Goal: Transaction & Acquisition: Obtain resource

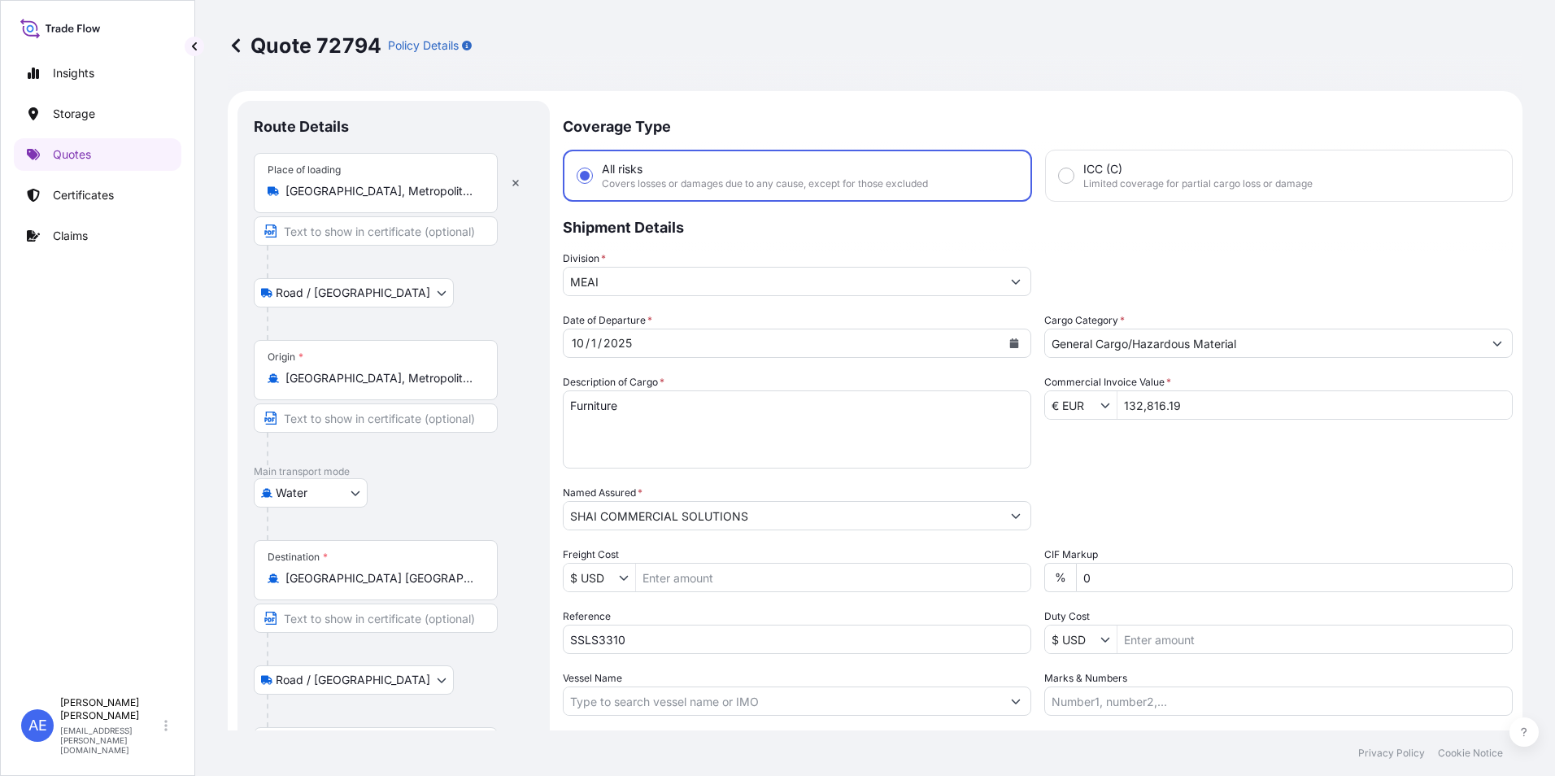
select select "Road / Inland"
select select "Water"
select select "Road / Inland"
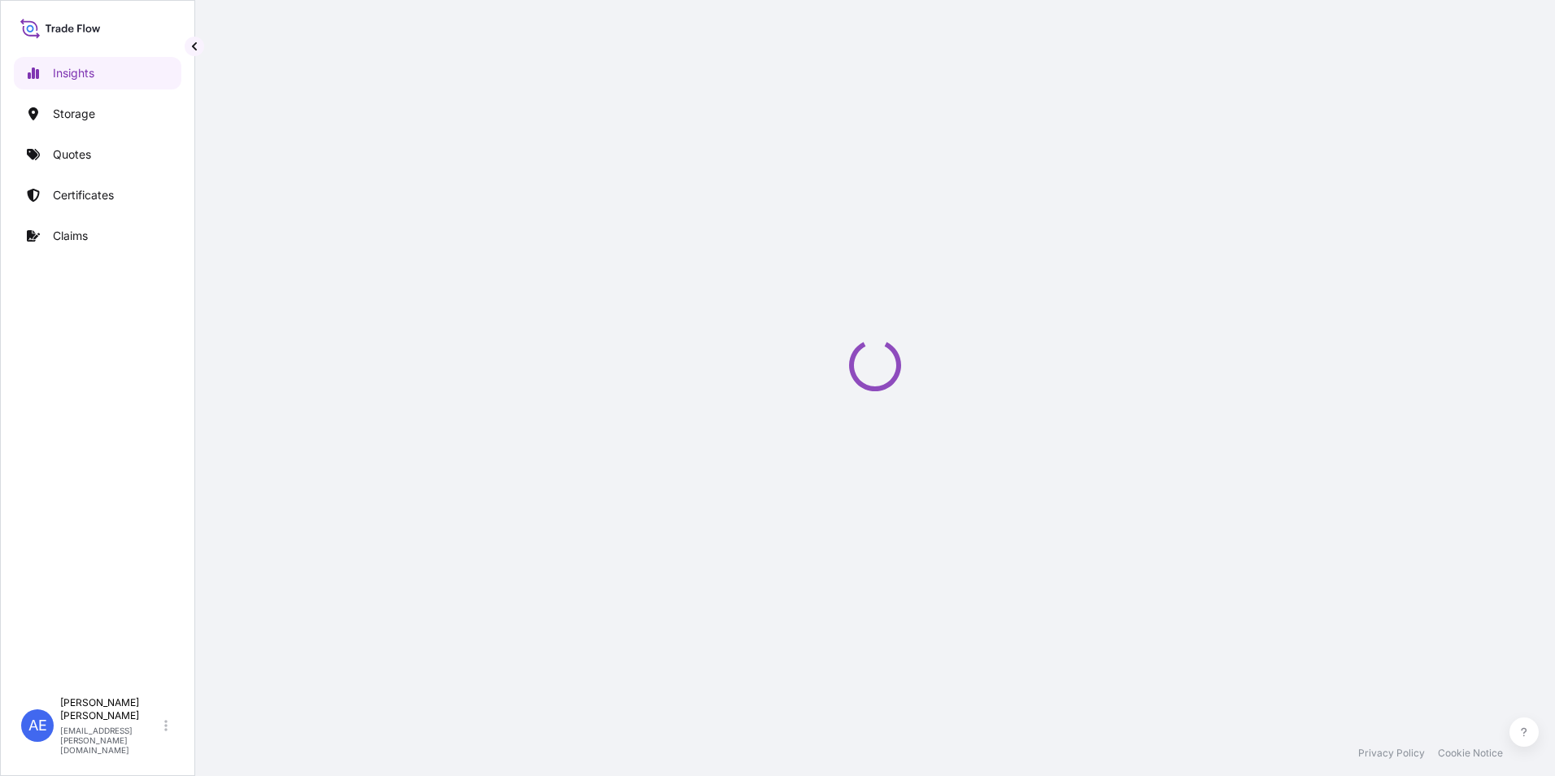
select select "2025"
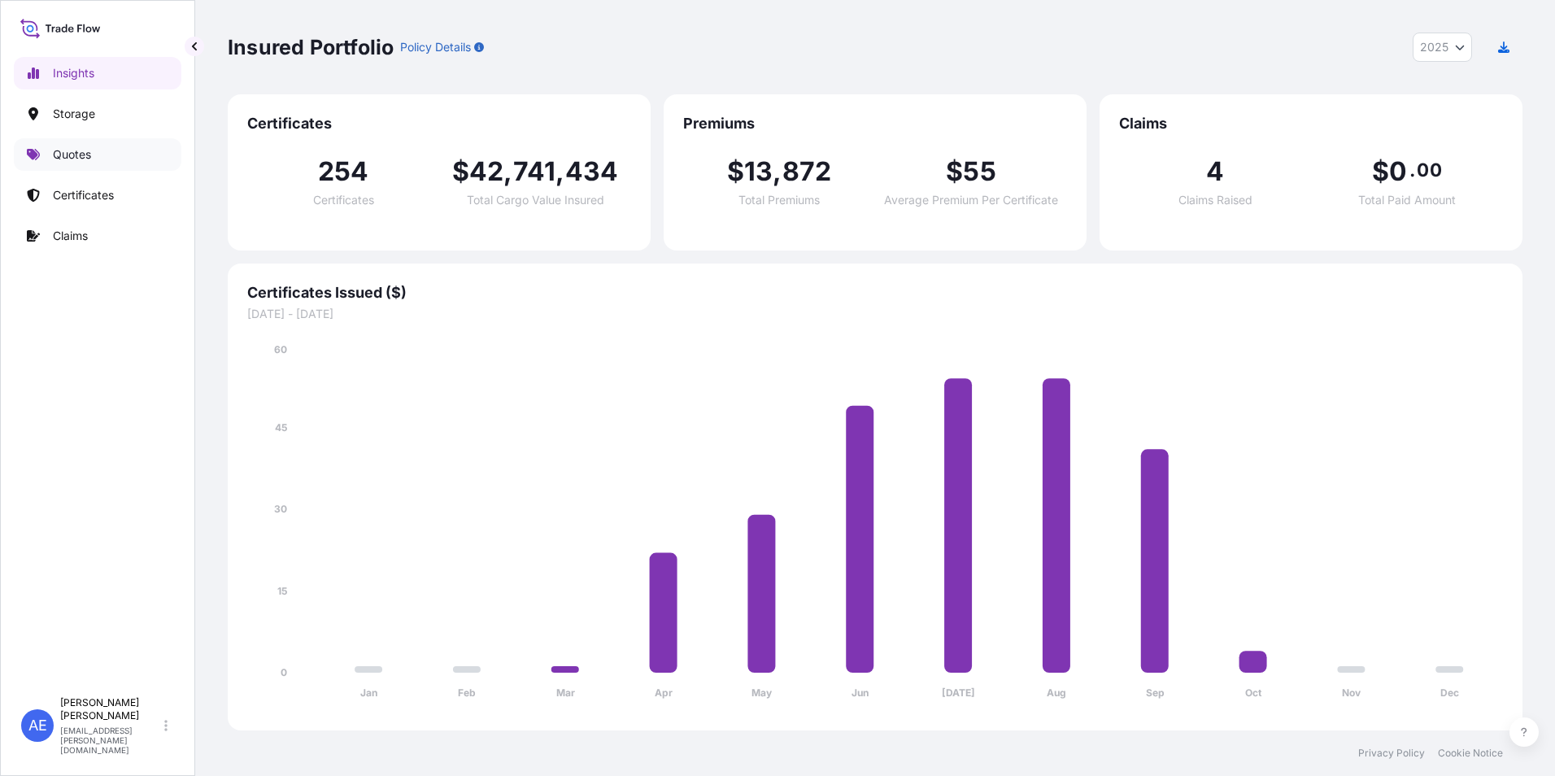
click at [86, 160] on p "Quotes" at bounding box center [72, 154] width 38 height 16
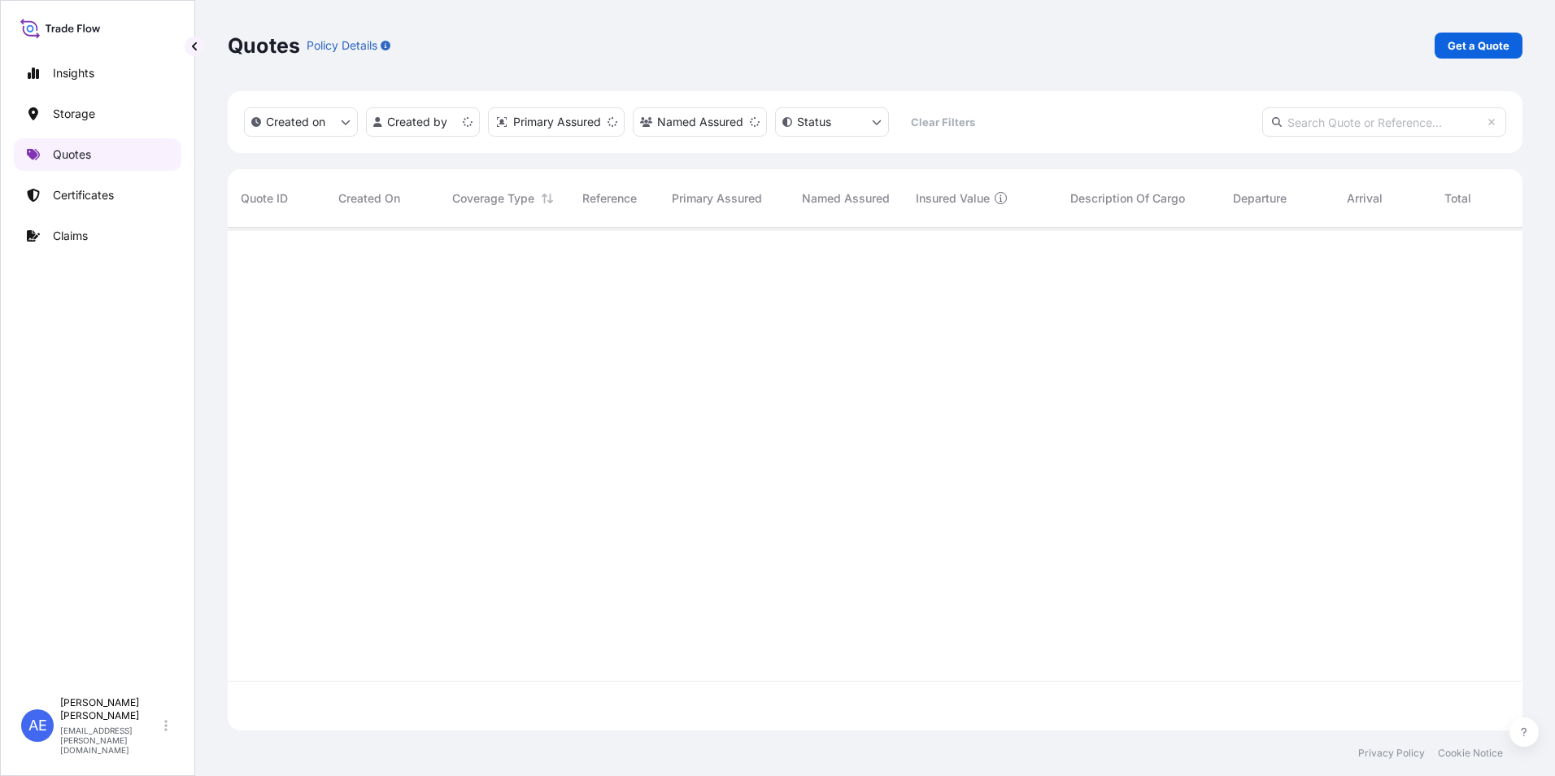
scroll to position [499, 1283]
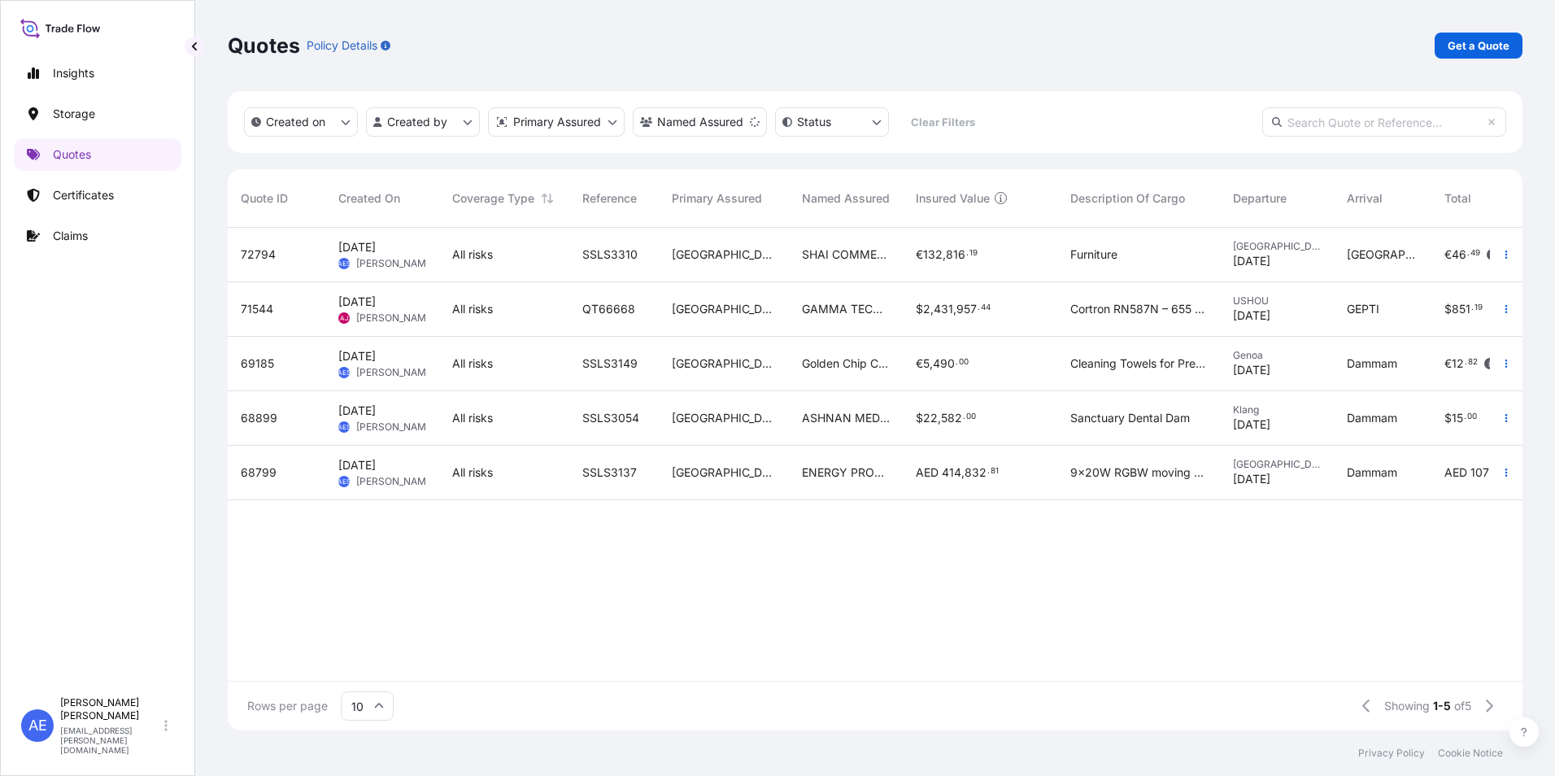
click at [425, 228] on div "Oct 1, 2025 AES Anju Elza Samuel" at bounding box center [382, 255] width 114 height 55
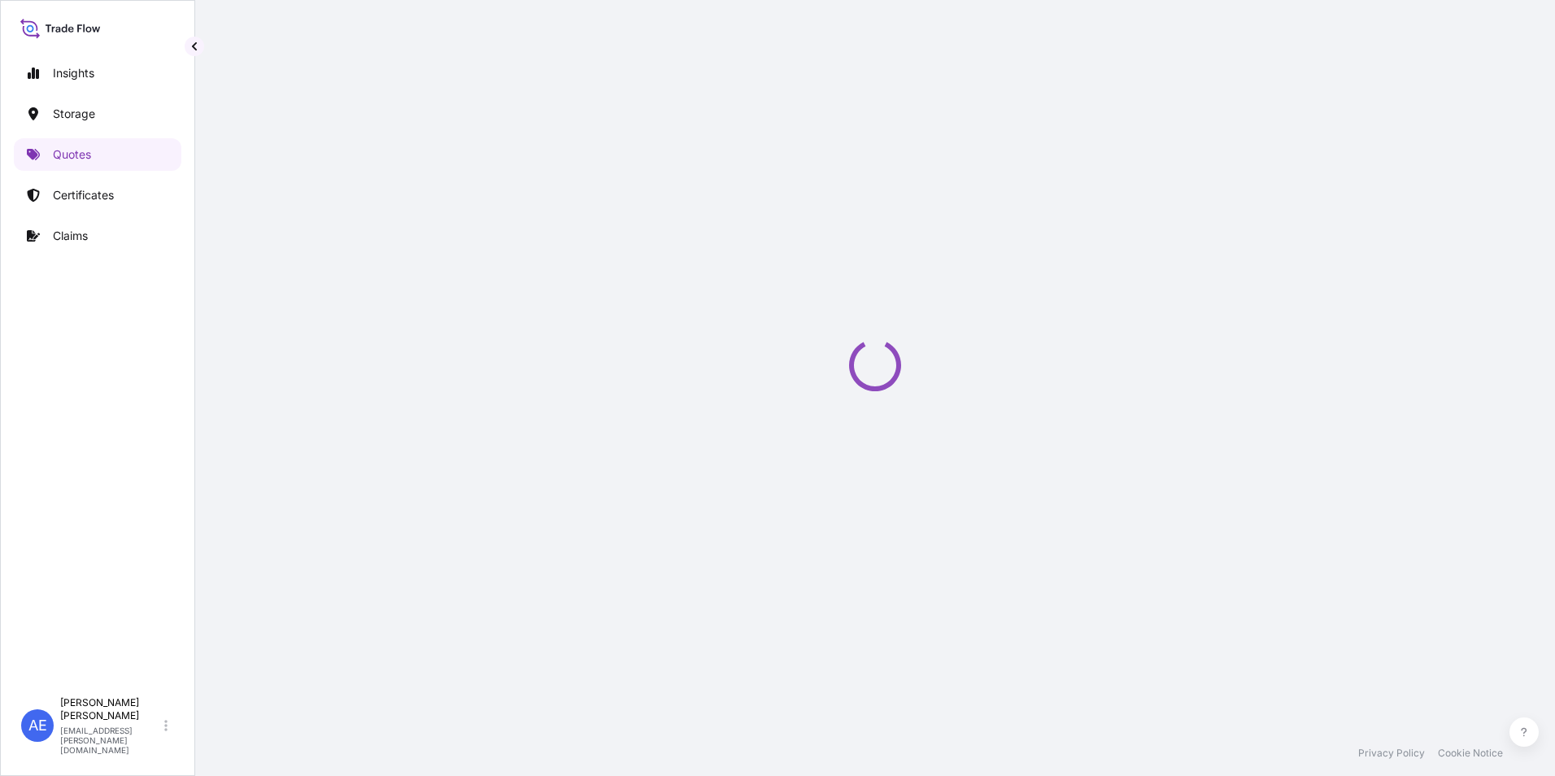
select select "Road / Inland"
select select "Water"
select select "Road / Inland"
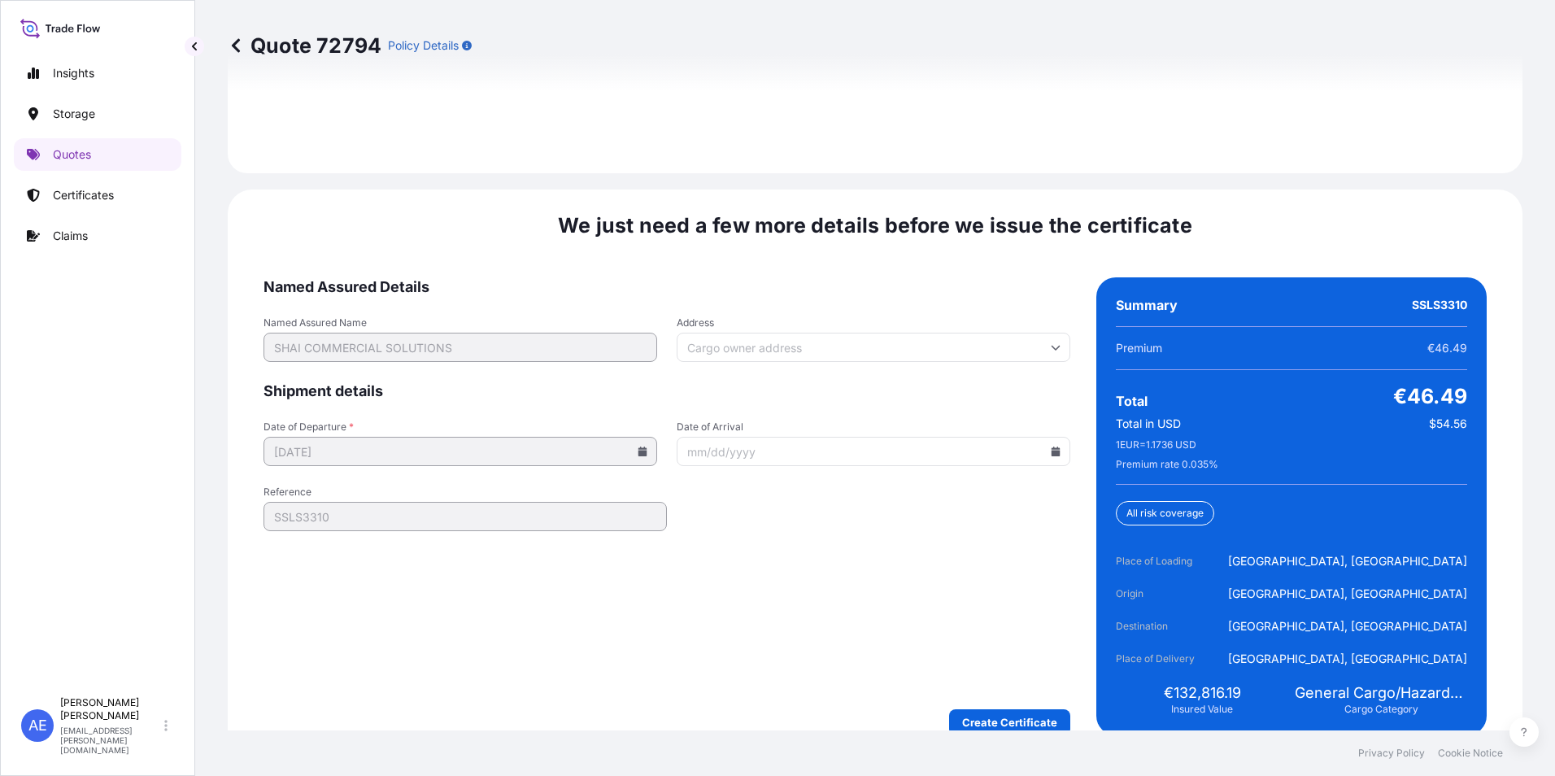
scroll to position [2506, 0]
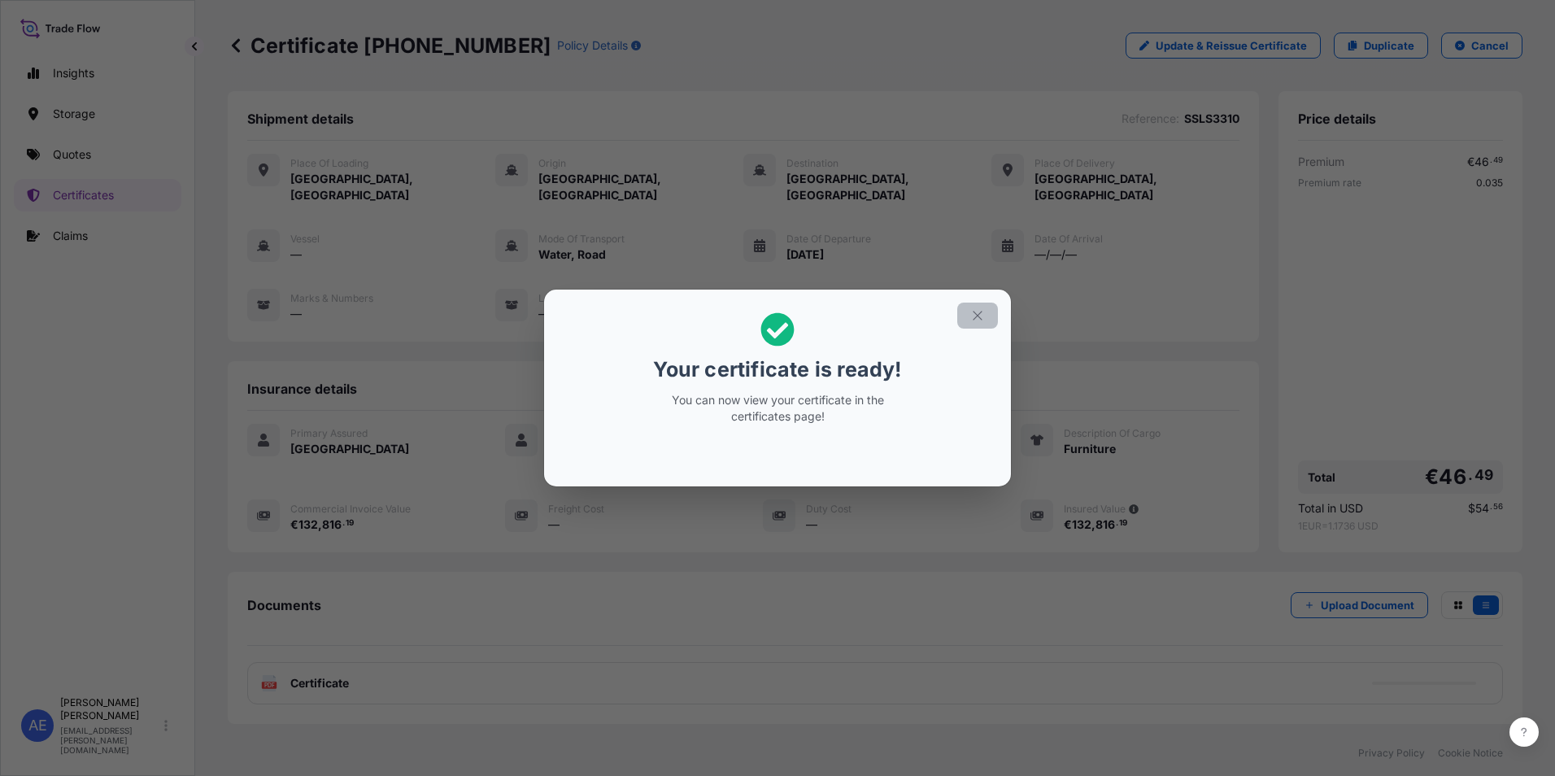
click at [973, 316] on icon "button" at bounding box center [977, 315] width 15 height 15
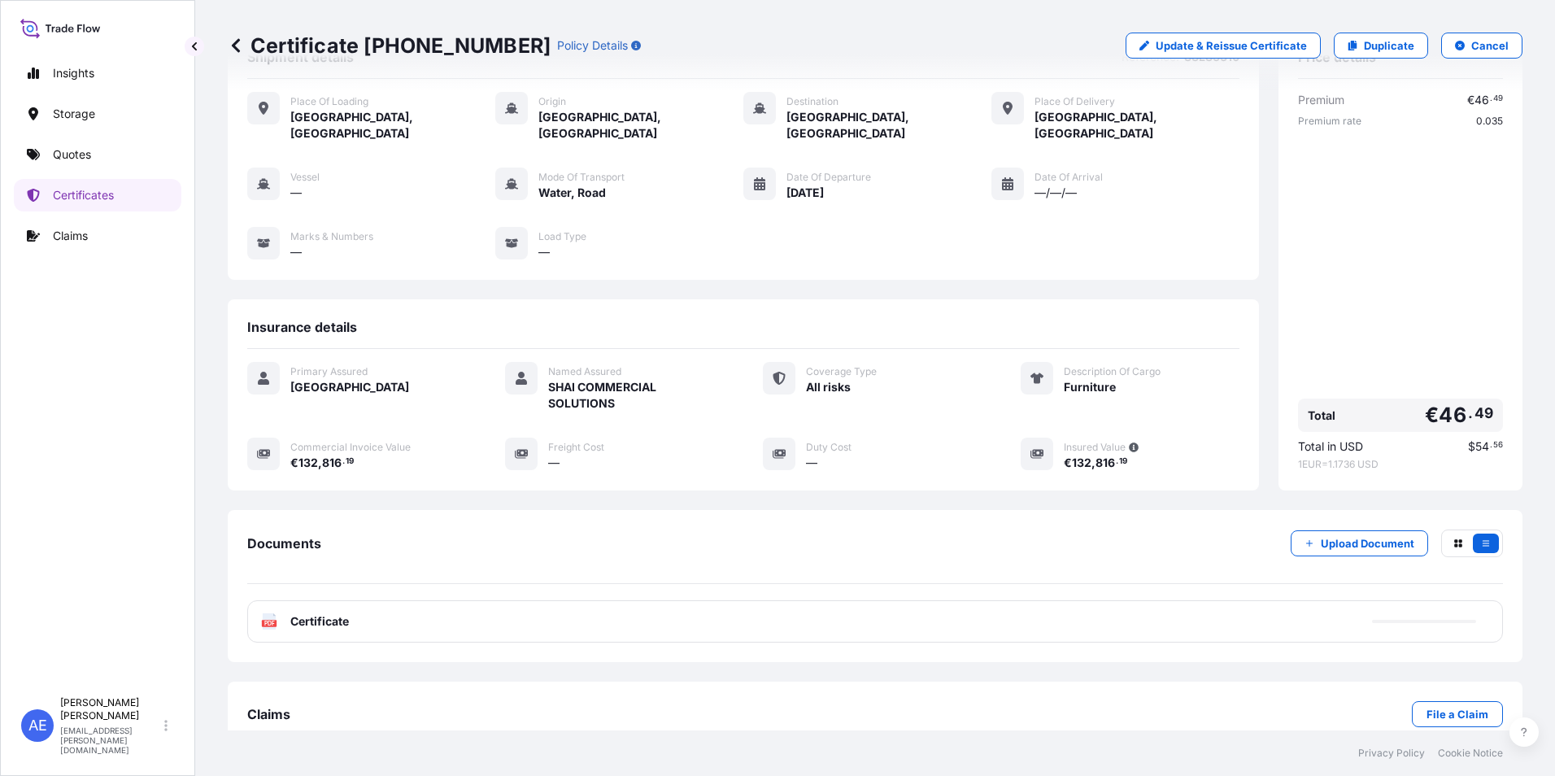
scroll to position [79, 0]
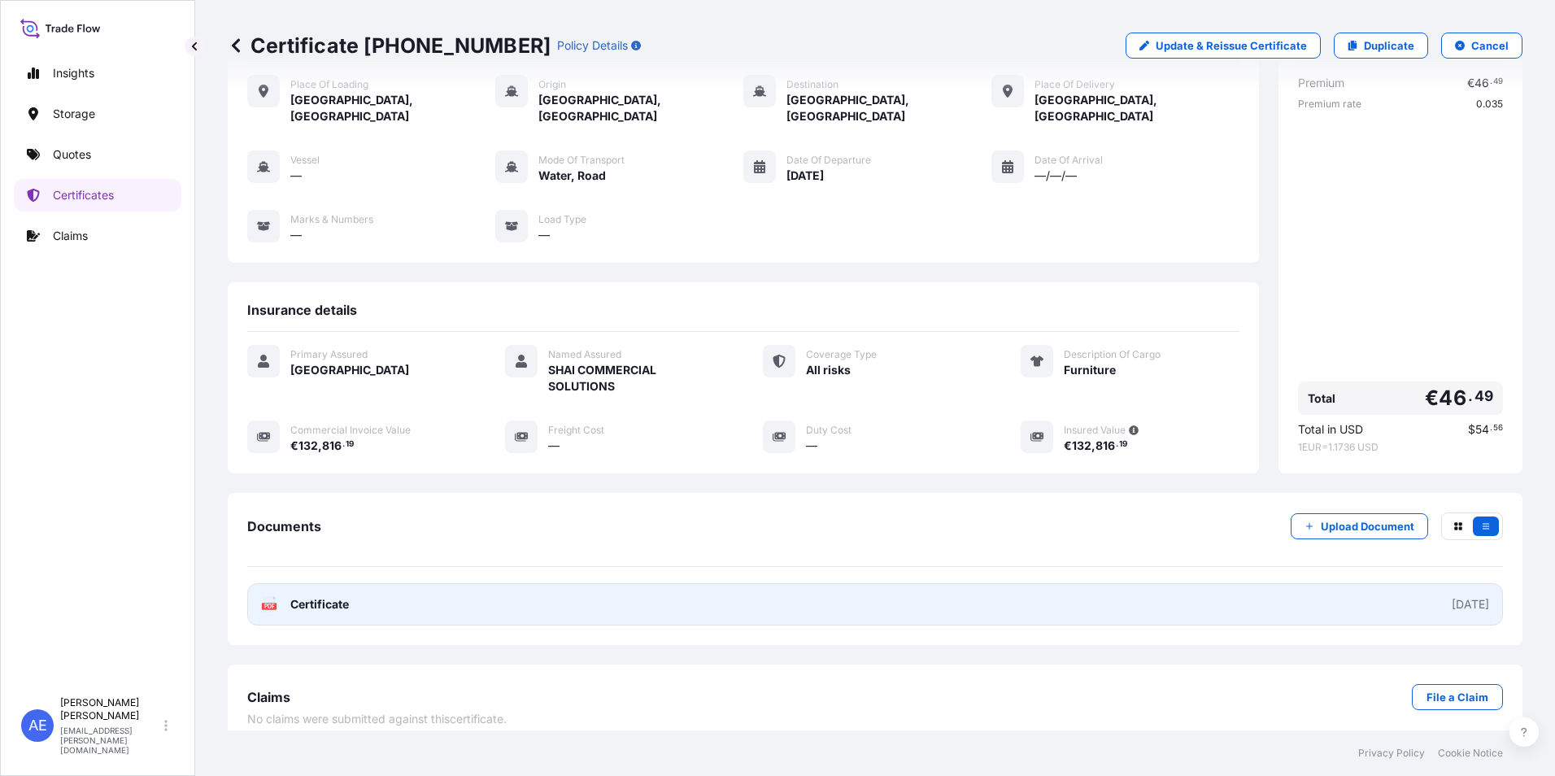
click at [464, 605] on link "PDF Certificate 2025-10-01" at bounding box center [875, 604] width 1256 height 42
